Goal: Information Seeking & Learning: Understand process/instructions

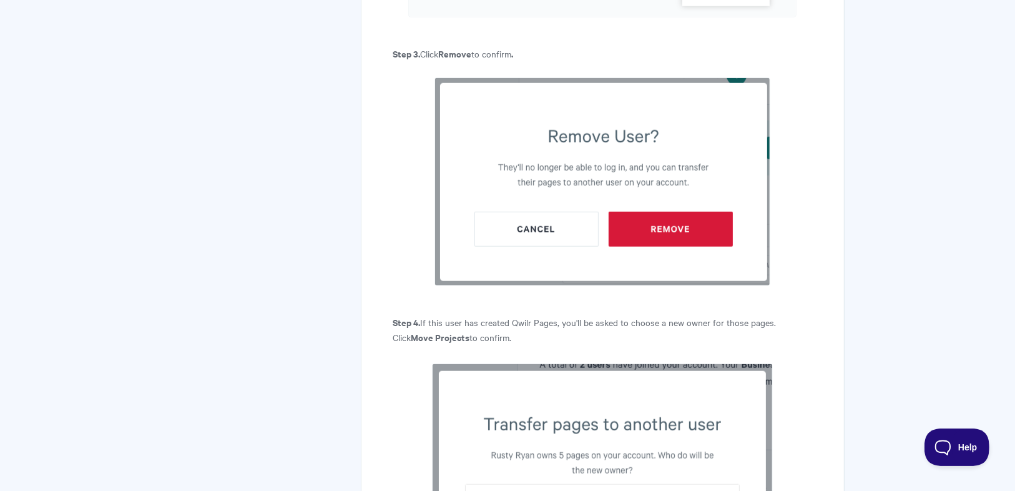
scroll to position [1099, 0]
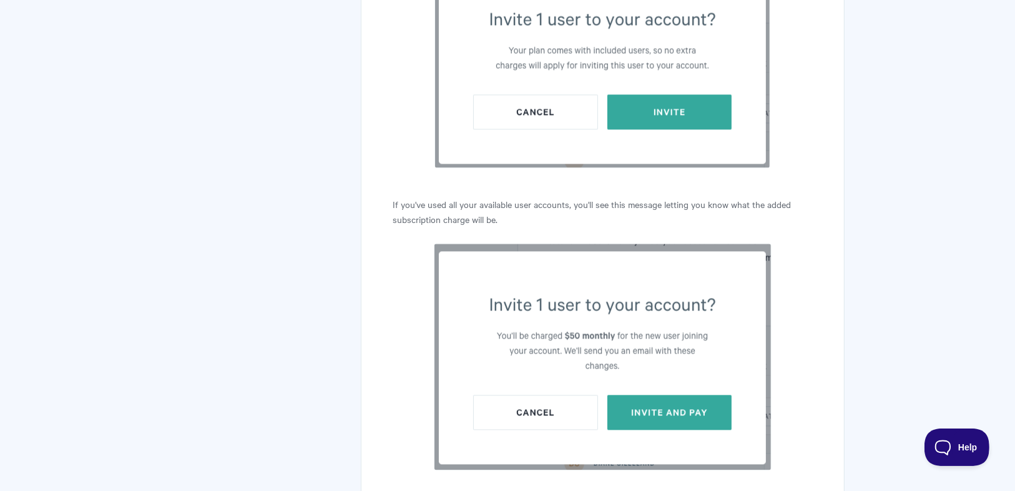
scroll to position [2298, 0]
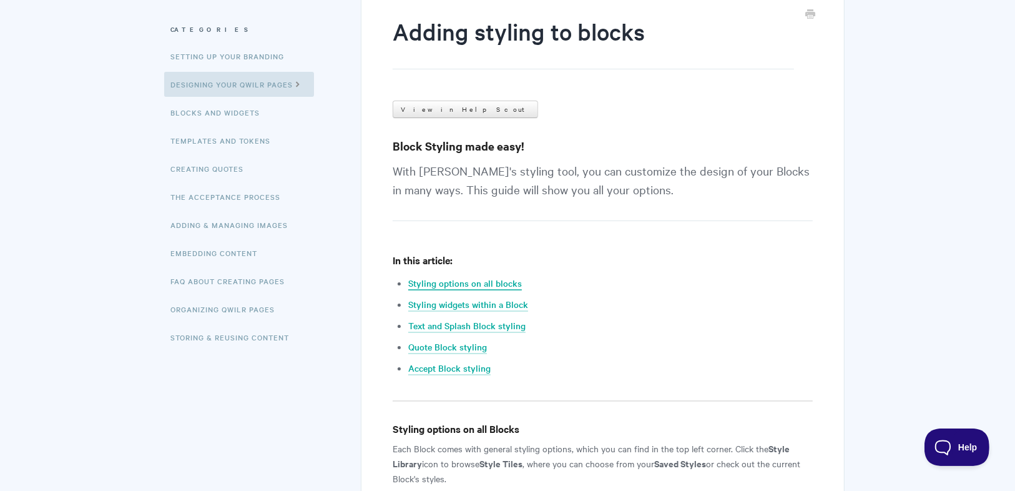
click at [498, 280] on link "Styling options on all blocks" at bounding box center [465, 284] width 114 height 14
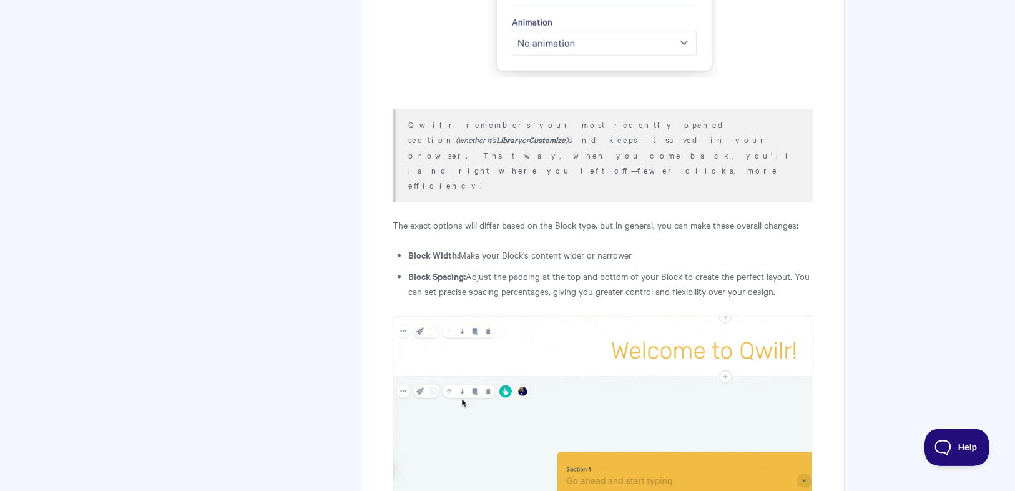
scroll to position [1318, 0]
